Goal: Task Accomplishment & Management: Complete application form

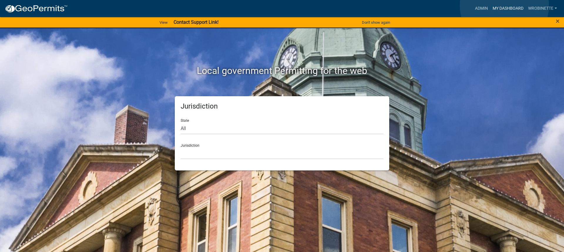
click at [504, 6] on link "My Dashboard" at bounding box center [508, 8] width 36 height 11
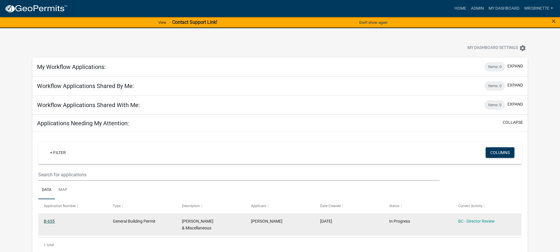
click at [46, 221] on link "B-655" at bounding box center [49, 221] width 11 height 5
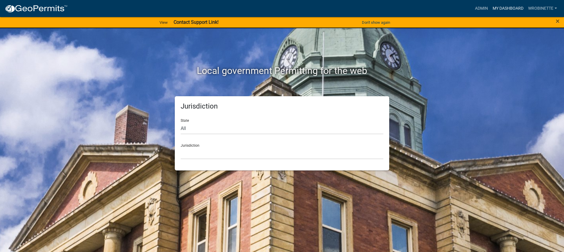
click at [509, 7] on link "My Dashboard" at bounding box center [508, 8] width 36 height 11
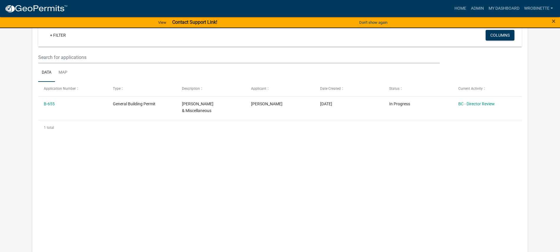
scroll to position [111, 0]
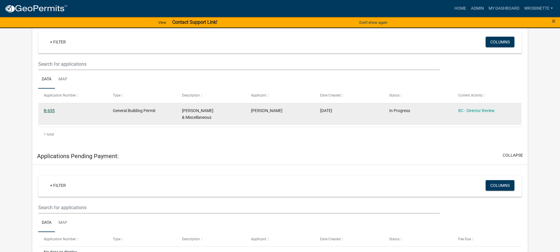
click at [50, 111] on link "B-655" at bounding box center [49, 110] width 11 height 5
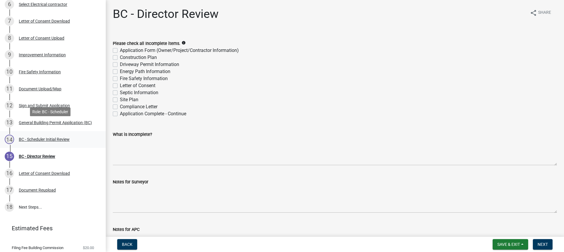
scroll to position [165, 0]
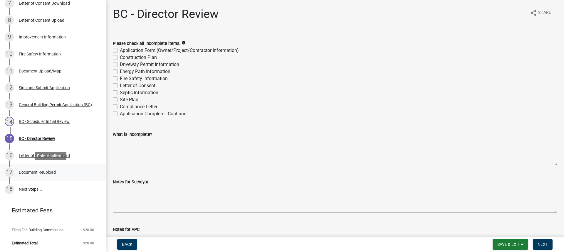
click at [52, 172] on div "Document Reupload" at bounding box center [37, 172] width 37 height 4
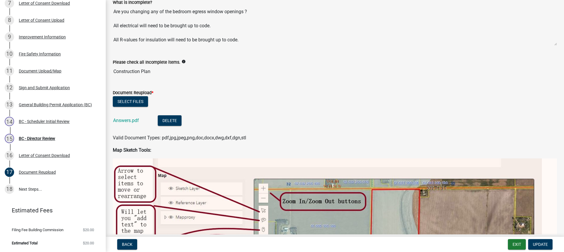
scroll to position [59, 0]
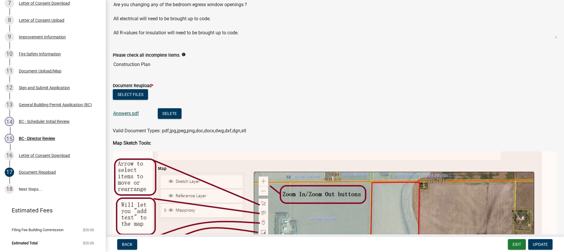
click at [135, 113] on link "Answers.pdf" at bounding box center [126, 114] width 26 height 6
click at [38, 137] on div "BC - Director Review" at bounding box center [37, 139] width 36 height 4
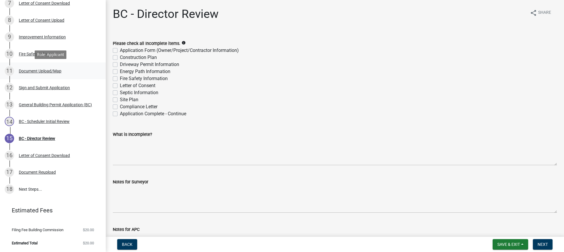
click at [37, 71] on div "Document Upload/Map" at bounding box center [40, 71] width 43 height 4
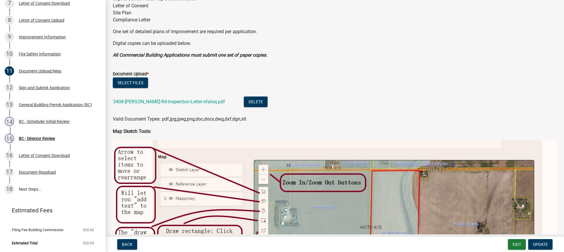
scroll to position [118, 0]
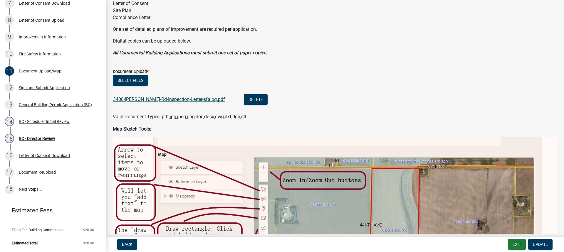
click at [161, 99] on link "3408-[PERSON_NAME]-Rd-Inspection-Letter-sfaloq.pdf" at bounding box center [169, 100] width 112 height 6
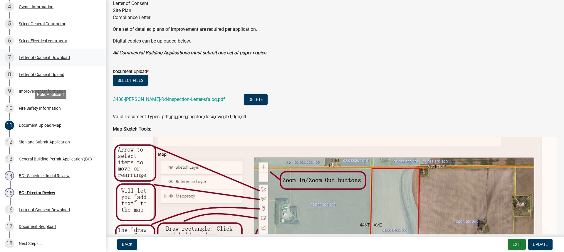
scroll to position [106, 0]
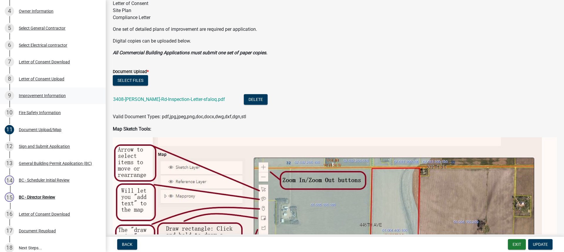
click at [47, 94] on div "Improvement Information" at bounding box center [42, 96] width 47 height 4
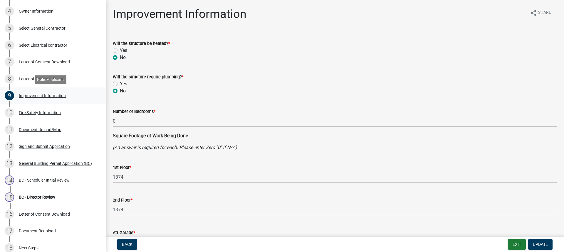
click at [36, 95] on div "Improvement Information" at bounding box center [42, 96] width 47 height 4
click at [41, 127] on div "11 Document Upload/Map" at bounding box center [51, 129] width 92 height 9
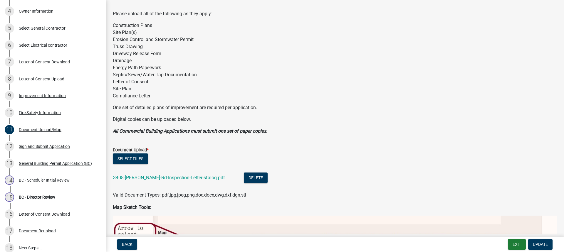
scroll to position [72, 0]
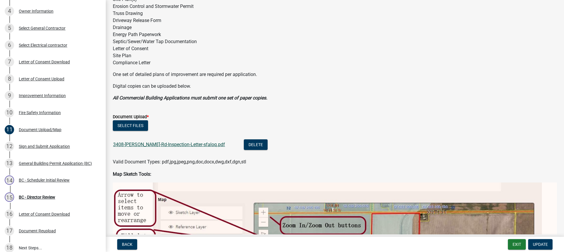
click at [172, 144] on link "3408-[PERSON_NAME]-Rd-Inspection-Letter-sfaloq.pdf" at bounding box center [169, 145] width 112 height 6
click at [46, 231] on div "Document Reupload" at bounding box center [37, 231] width 37 height 4
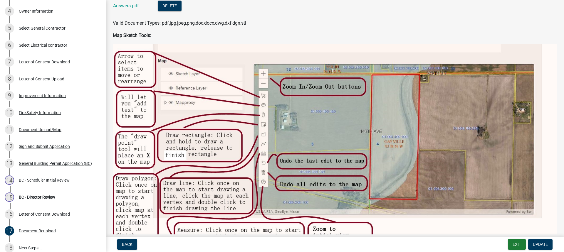
scroll to position [86, 0]
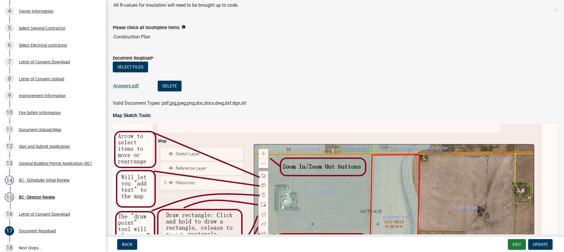
click at [123, 85] on link "Answers.pdf" at bounding box center [126, 86] width 26 height 6
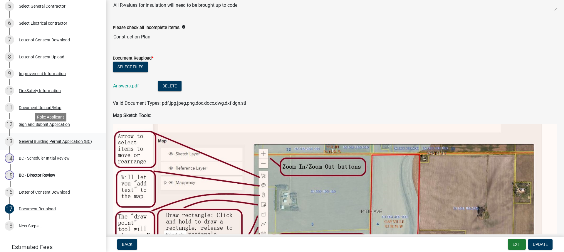
scroll to position [165, 0]
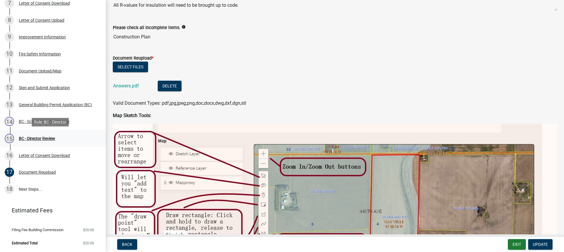
click at [41, 138] on div "BC - Director Review" at bounding box center [37, 139] width 36 height 4
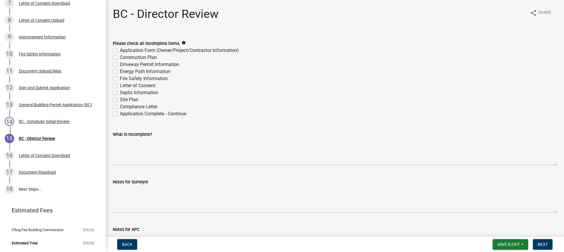
click at [120, 114] on label "Application Complete - Continue" at bounding box center [153, 113] width 66 height 7
click at [120, 114] on input "Application Complete - Continue" at bounding box center [122, 112] width 4 height 4
checkbox input "true"
checkbox input "false"
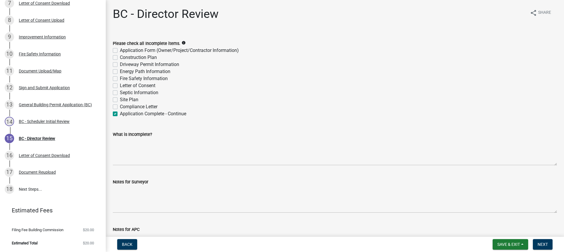
checkbox input "false"
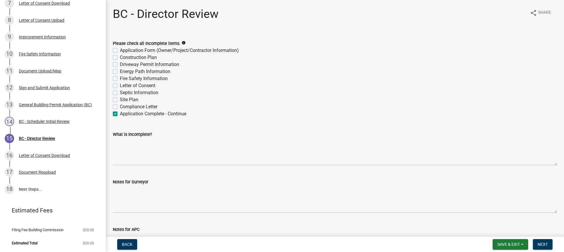
checkbox input "false"
checkbox input "true"
click at [545, 246] on span "Next" at bounding box center [543, 244] width 10 height 5
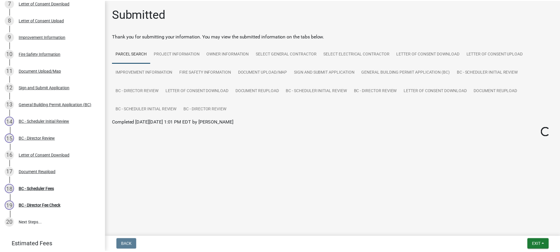
scroll to position [199, 0]
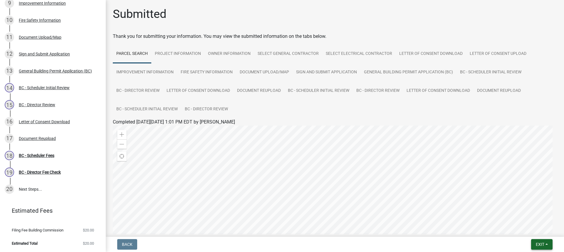
click at [542, 243] on span "Exit" at bounding box center [540, 244] width 9 height 5
click at [522, 230] on button "Save & Exit" at bounding box center [529, 229] width 47 height 14
